Goal: Navigation & Orientation: Go to known website

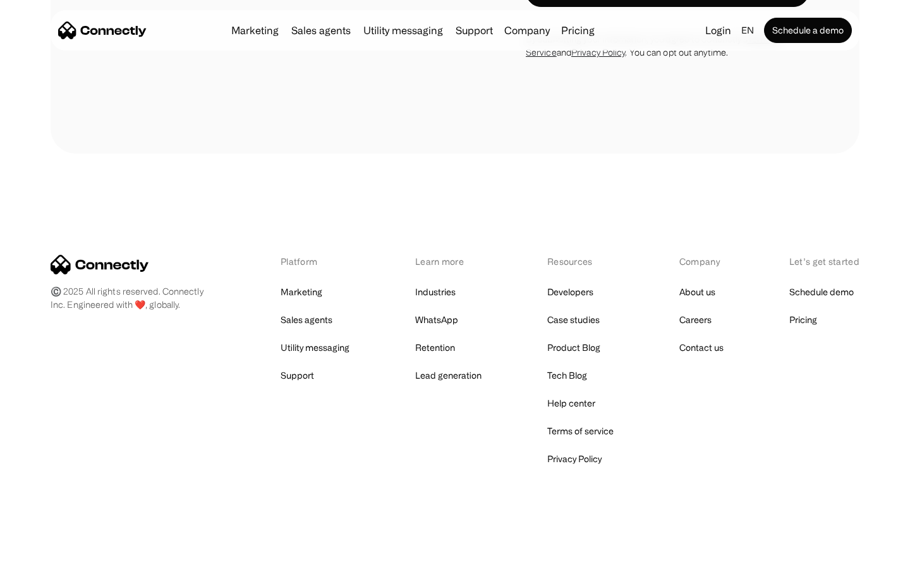
scroll to position [4958, 0]
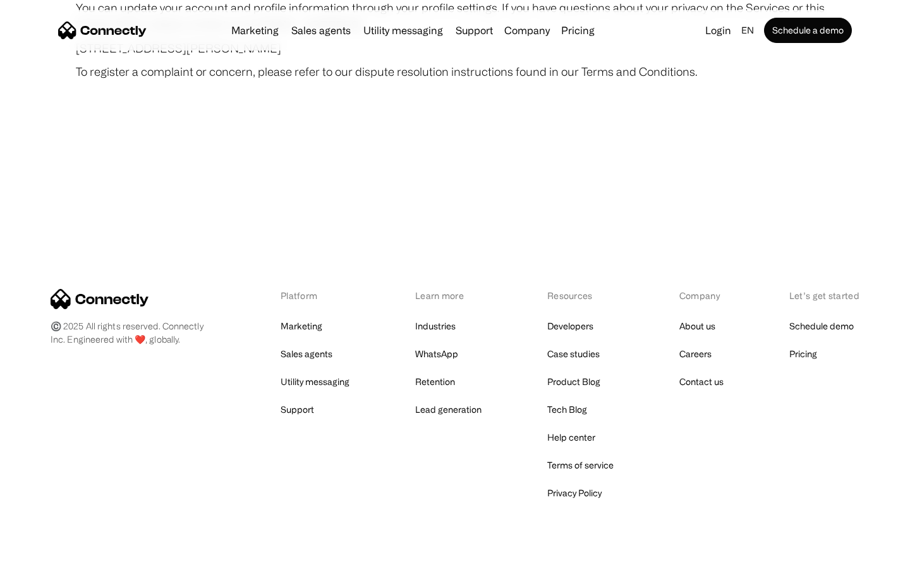
scroll to position [7356, 0]
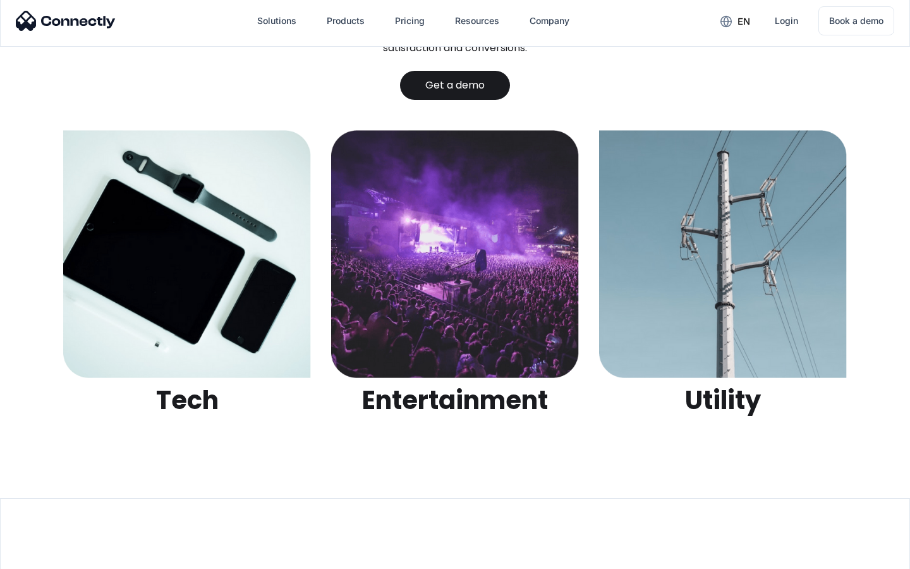
scroll to position [3986, 0]
